Goal: Task Accomplishment & Management: Manage account settings

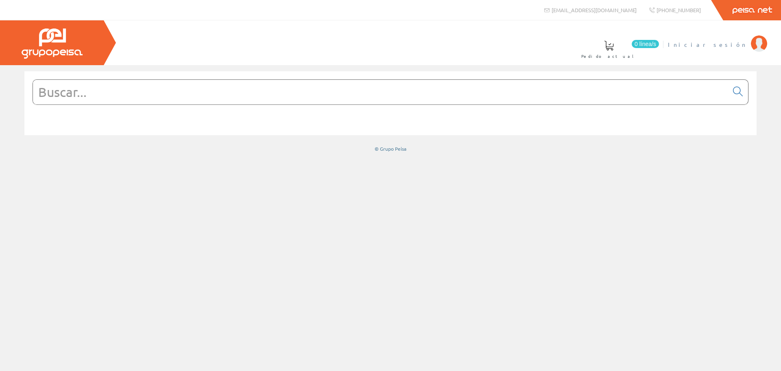
click at [720, 46] on span "Iniciar sesión" at bounding box center [707, 44] width 79 height 8
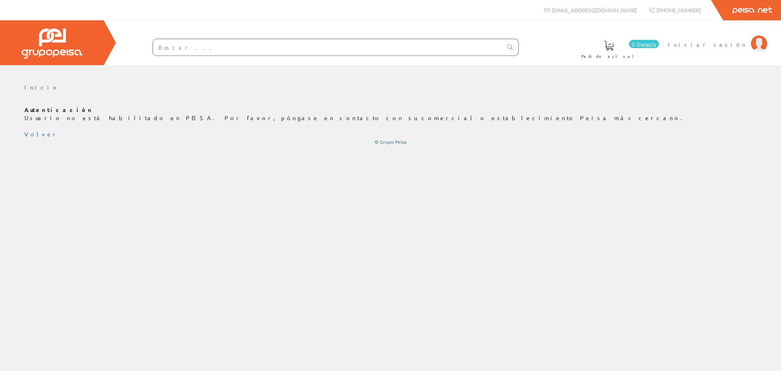
click at [743, 39] on link "Iniciar sesión" at bounding box center [717, 38] width 99 height 8
click at [35, 133] on font "Volver" at bounding box center [41, 133] width 34 height 7
